Goal: Navigation & Orientation: Find specific page/section

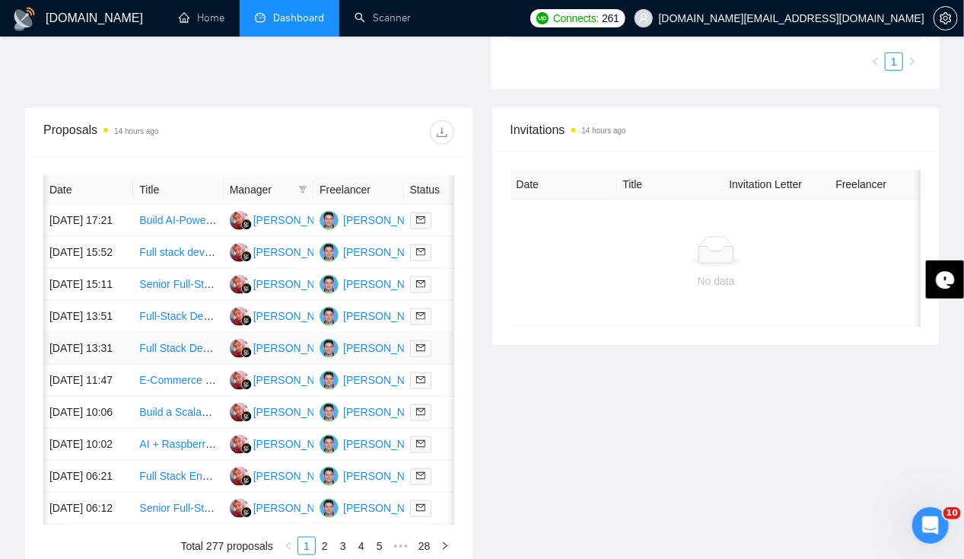
scroll to position [0, 1]
click at [215, 20] on link "Home" at bounding box center [202, 17] width 46 height 13
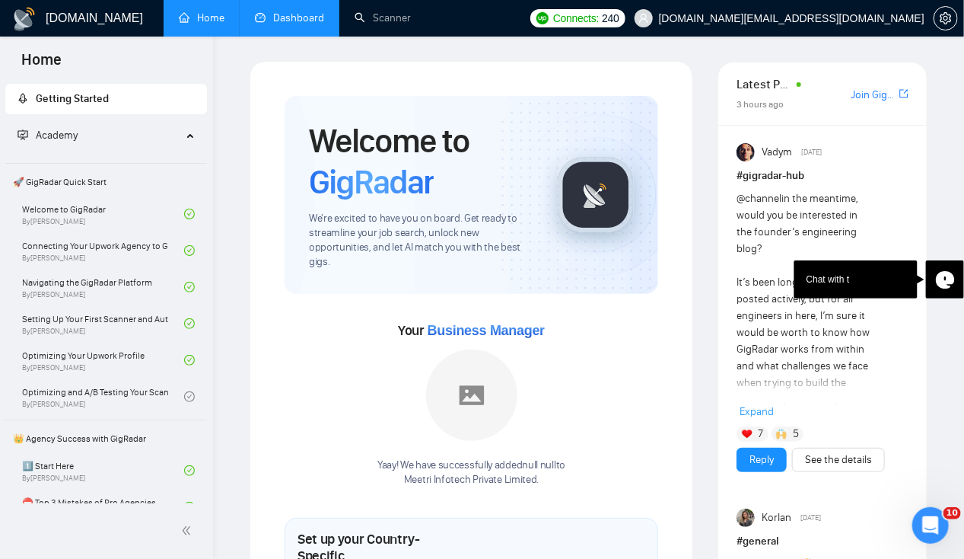
click at [291, 19] on link "Dashboard" at bounding box center [289, 17] width 69 height 13
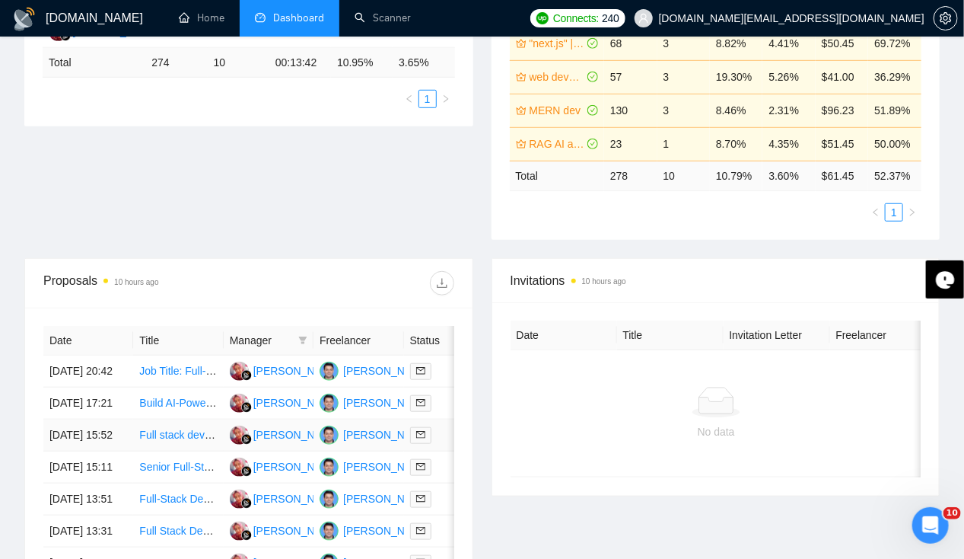
scroll to position [372, 0]
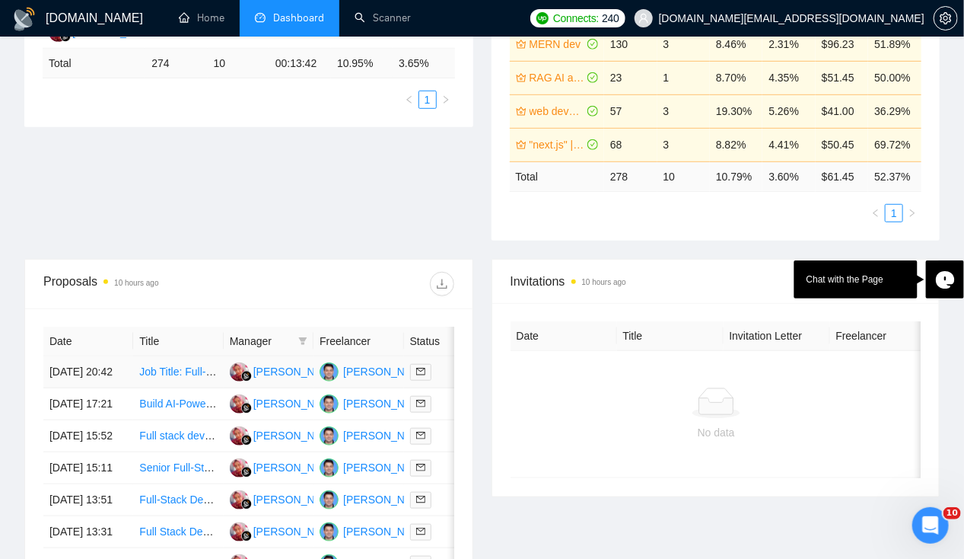
click at [91, 356] on td "14 Oct, 2025 20:42" at bounding box center [88, 372] width 90 height 32
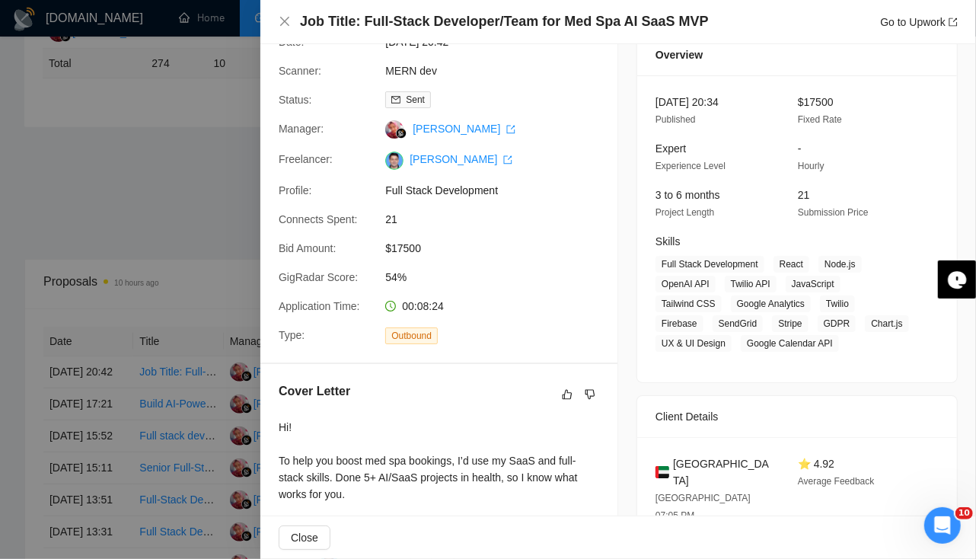
scroll to position [59, 0]
